Goal: Information Seeking & Learning: Understand process/instructions

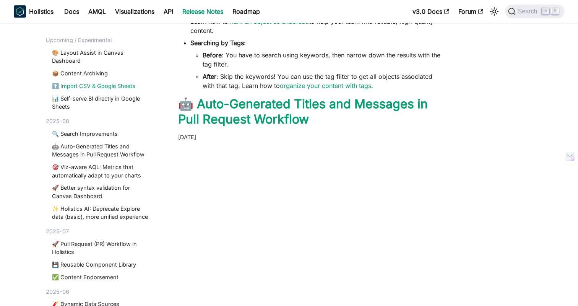
click at [91, 85] on link "⬆️ Import CSV & Google Sheets" at bounding box center [101, 86] width 99 height 8
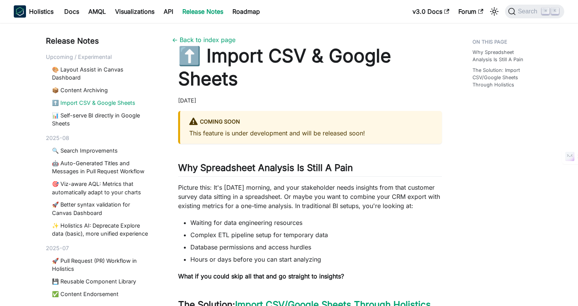
click at [315, 100] on div "[DATE]" at bounding box center [310, 100] width 264 height 8
click at [333, 100] on div "[DATE]" at bounding box center [310, 100] width 264 height 8
click at [285, 98] on div "[DATE]" at bounding box center [310, 100] width 264 height 8
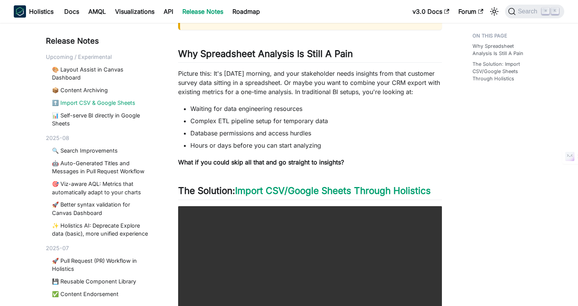
scroll to position [149, 0]
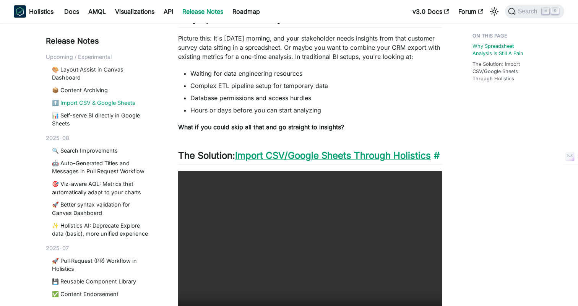
click at [273, 157] on link "Import CSV/Google Sheets Through Holistics" at bounding box center [333, 155] width 196 height 11
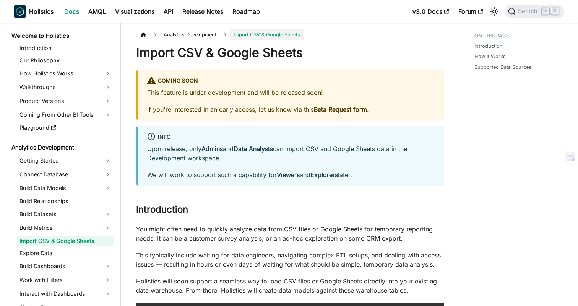
click at [323, 146] on p "Upon release, only Admins and Data Analysts can import CSV and Google Sheets da…" at bounding box center [290, 153] width 287 height 18
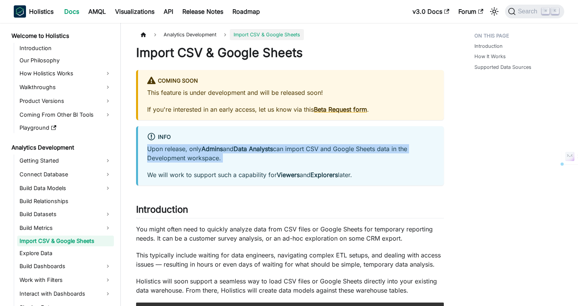
click at [323, 146] on p "Upon release, only Admins and Data Analysts can import CSV and Google Sheets da…" at bounding box center [290, 153] width 287 height 18
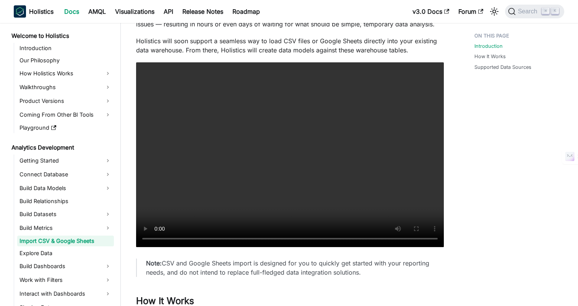
scroll to position [267, 0]
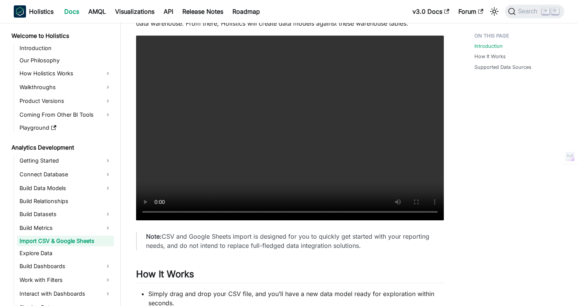
click at [489, 204] on div "Introduction How It Works Supported Data Sources" at bounding box center [515, 175] width 113 height 827
click at [497, 196] on div "Introduction How It Works Supported Data Sources" at bounding box center [515, 175] width 113 height 827
click at [296, 134] on video "Your browser does not support embedding video, but you can download it ." at bounding box center [290, 128] width 308 height 185
